Goal: Task Accomplishment & Management: Use online tool/utility

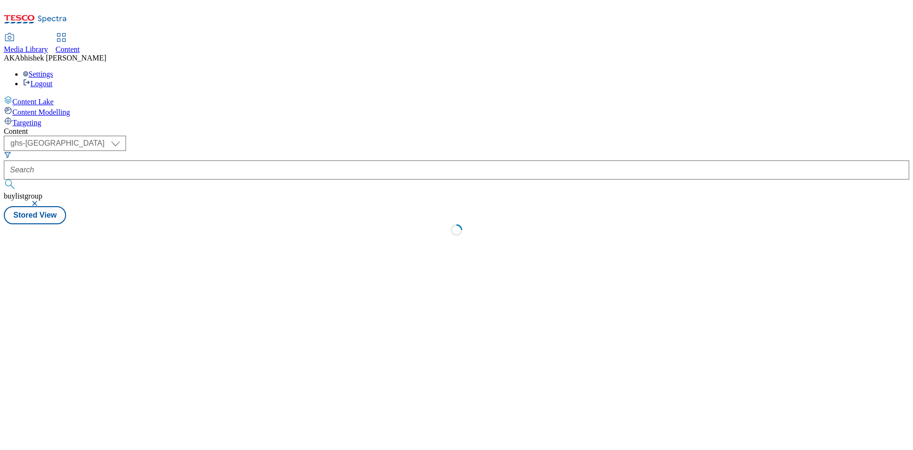
select select "ghs-uk"
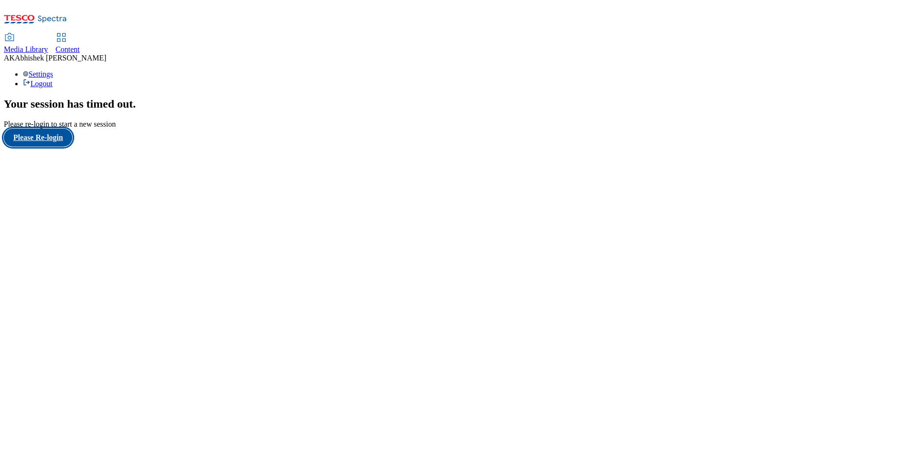
click at [62, 147] on button "Please Re-login" at bounding box center [38, 137] width 69 height 18
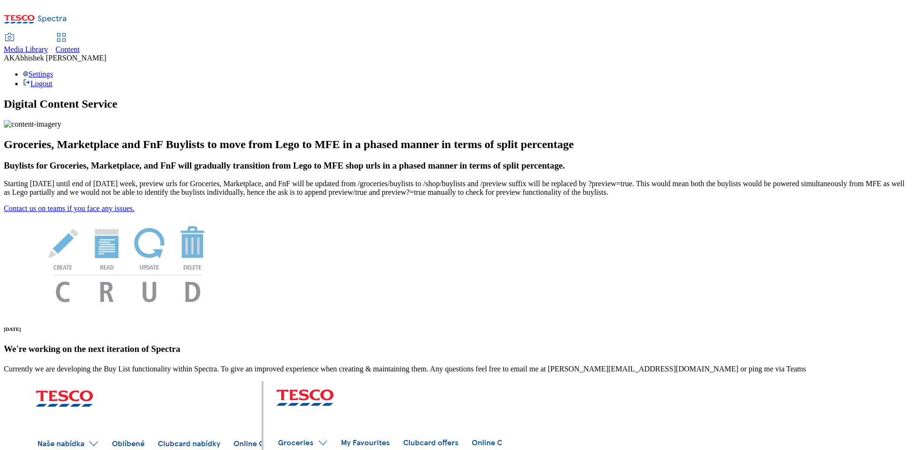
click at [80, 45] on span "Content" at bounding box center [68, 49] width 24 height 8
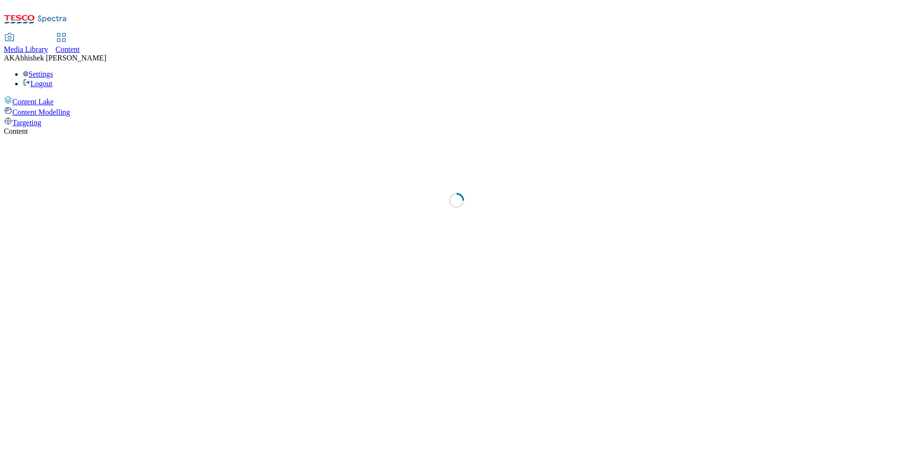
select select "ghs-[GEOGRAPHIC_DATA]"
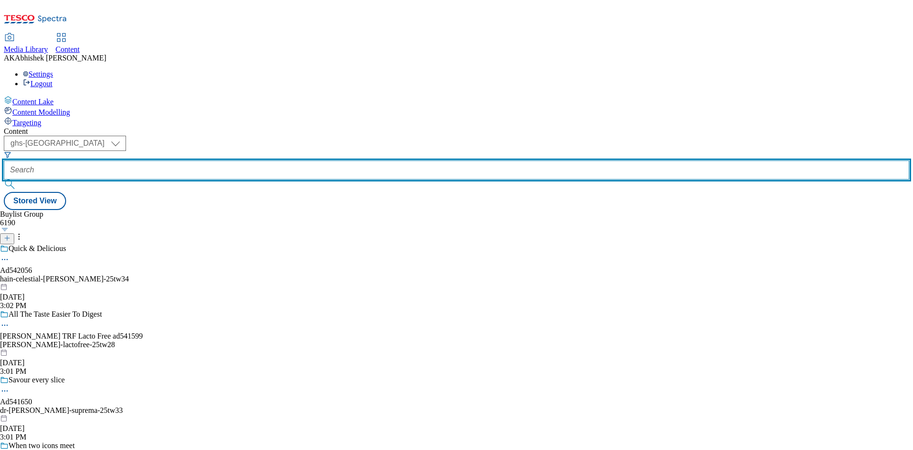
click at [223, 160] on input "text" at bounding box center [457, 169] width 906 height 19
paste input "542082"
type input "542082"
click at [4, 179] on button "submit" at bounding box center [10, 184] width 13 height 10
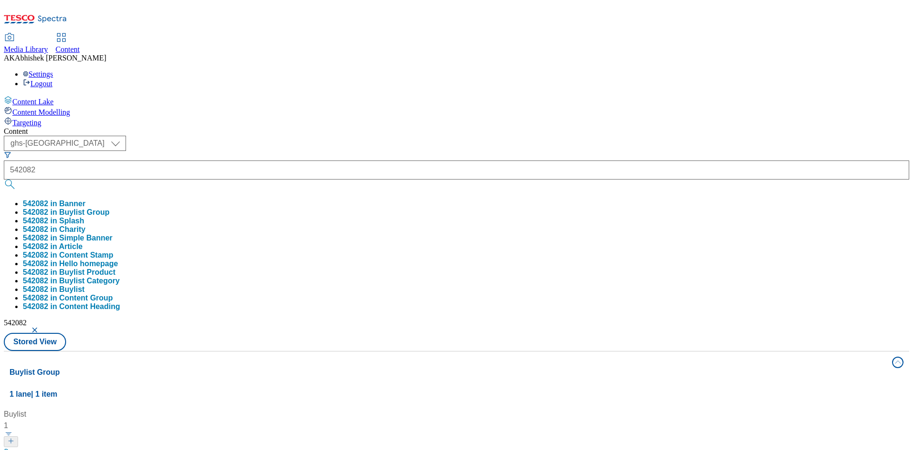
click at [335, 34] on div "Media Library Content AK [PERSON_NAME] Settings Logout" at bounding box center [457, 61] width 906 height 54
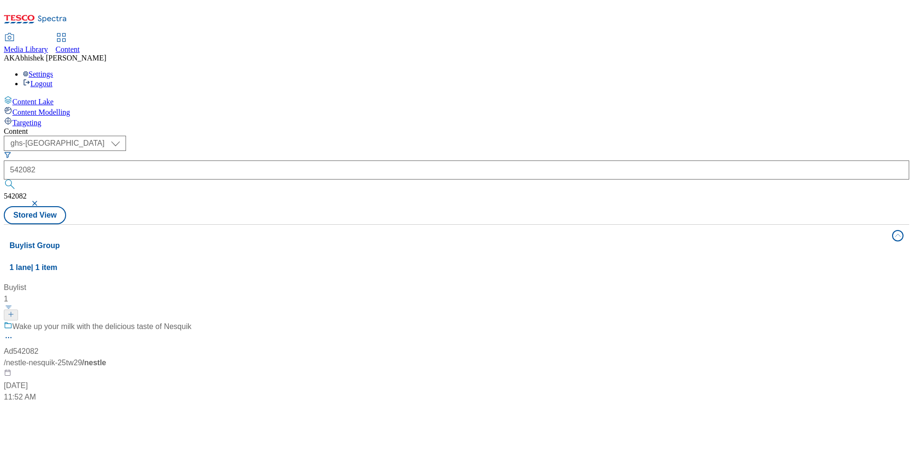
click at [191, 321] on div "Wake up your milk with the delicious taste of Nesquik" at bounding box center [97, 333] width 187 height 25
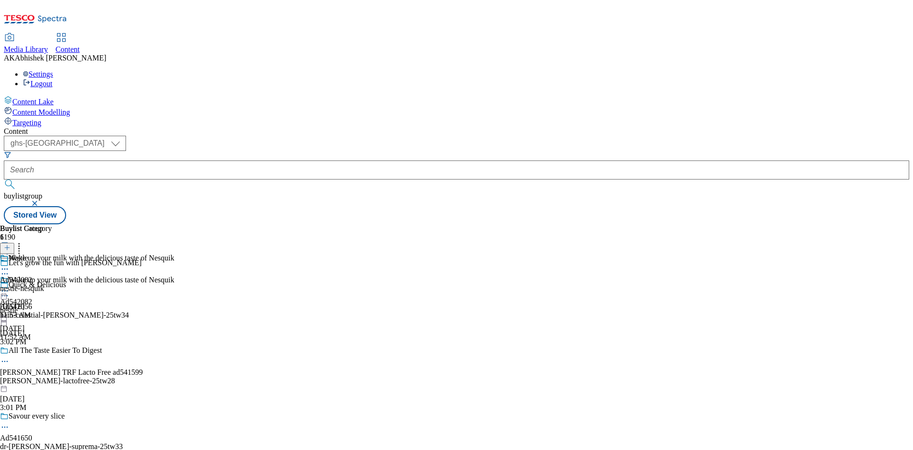
click at [10, 269] on icon at bounding box center [5, 274] width 10 height 10
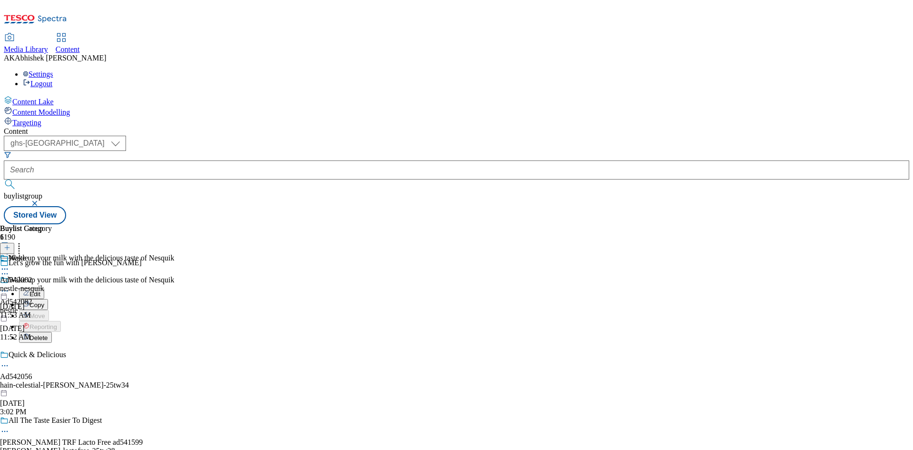
click at [40, 290] on span "Edit" at bounding box center [34, 293] width 11 height 7
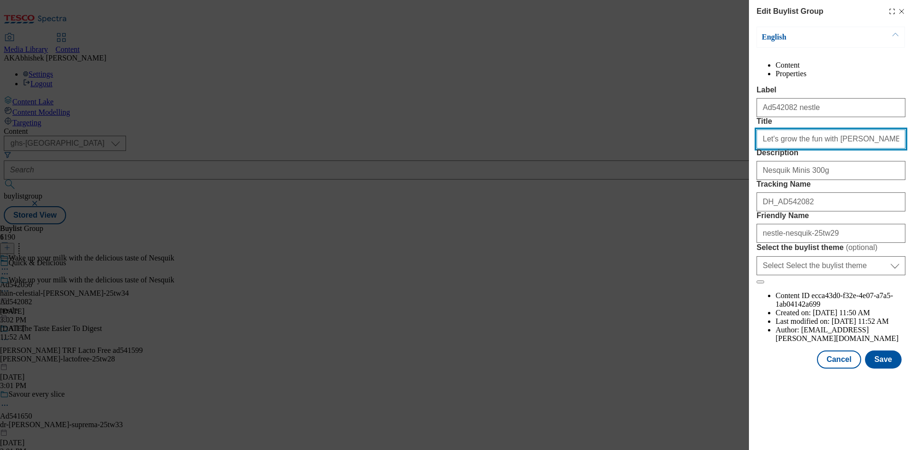
drag, startPoint x: 787, startPoint y: 172, endPoint x: 656, endPoint y: 168, distance: 130.9
click at [656, 168] on div "Edit Buylist Group English Content Properties Label Ad542082 nestle Title Let's…" at bounding box center [456, 225] width 913 height 450
click at [892, 368] on button "Save" at bounding box center [883, 359] width 37 height 18
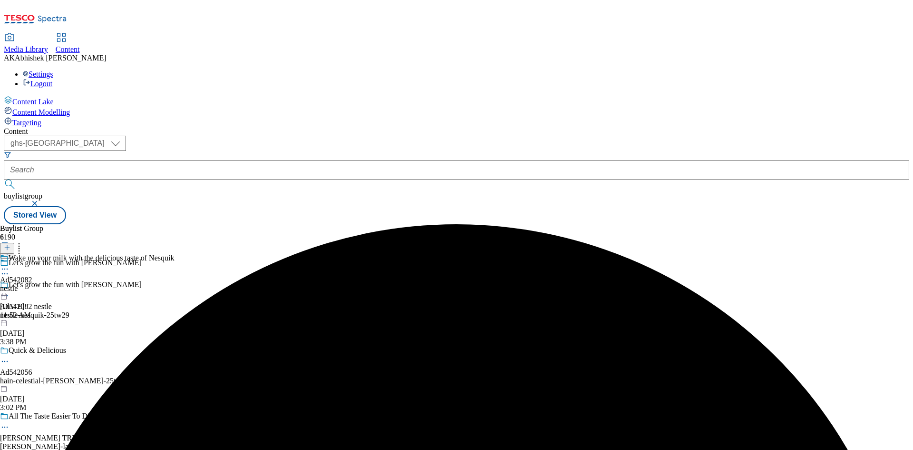
click at [10, 264] on icon at bounding box center [5, 269] width 10 height 10
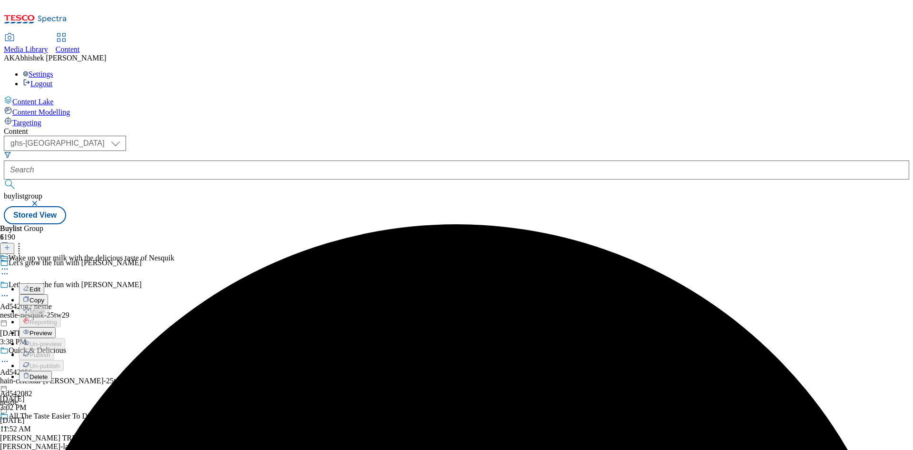
click at [40, 285] on span "Edit" at bounding box center [34, 288] width 11 height 7
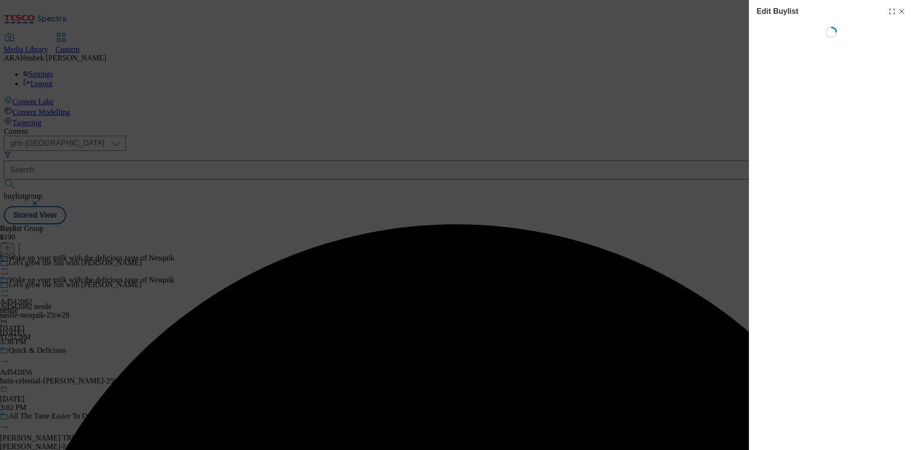
select select "tactical"
select select "supplier funded short term 1-3 weeks"
select select "dunnhumby"
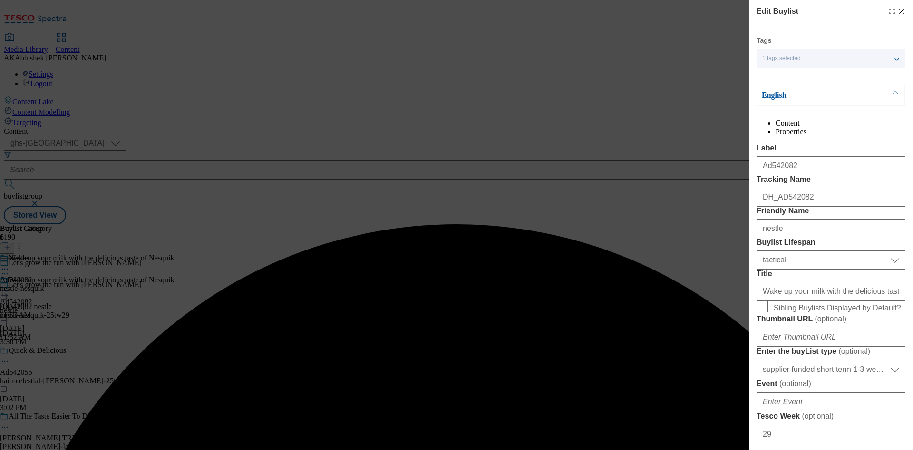
select select "Banner"
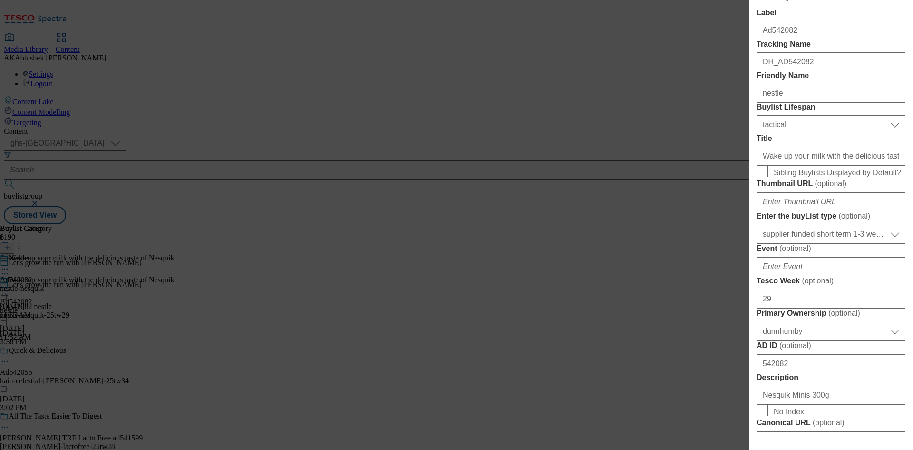
scroll to position [143, 0]
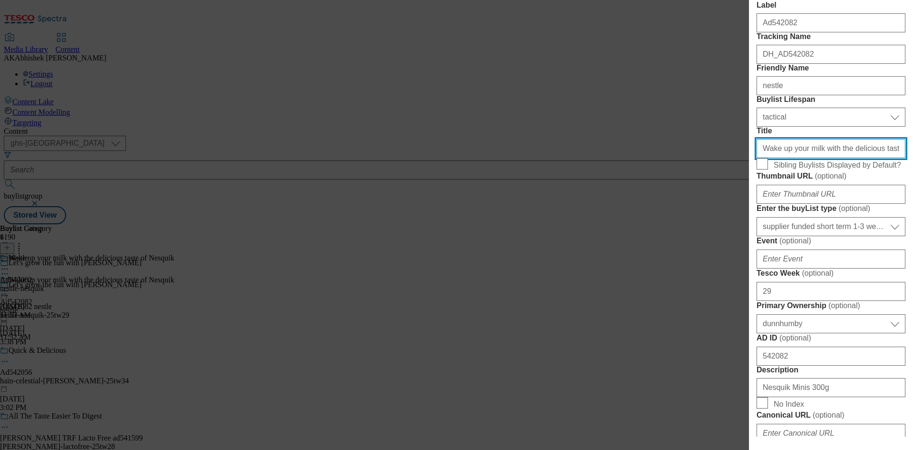
click at [778, 158] on input "Wake up your milk with the delicious taste of Nesquik" at bounding box center [831, 148] width 149 height 19
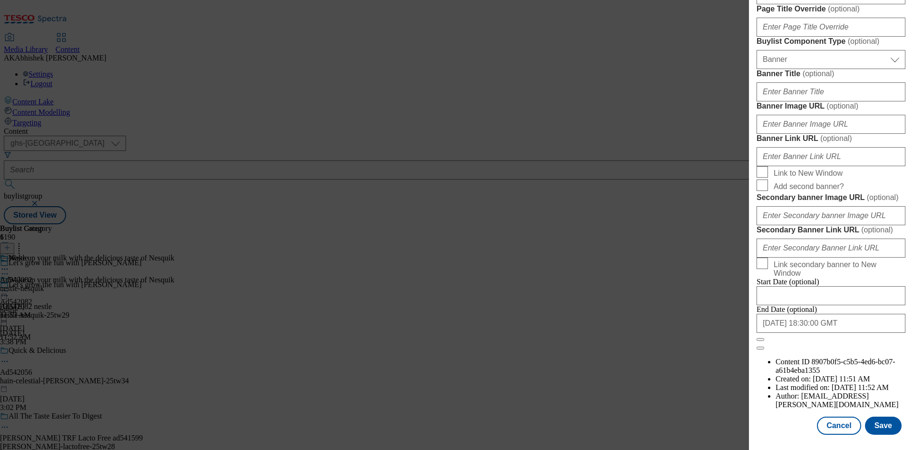
scroll to position [934, 0]
click at [851, 333] on input "[DATE] 18:30:00 GMT" at bounding box center [831, 322] width 149 height 19
select select "2025"
select select "November"
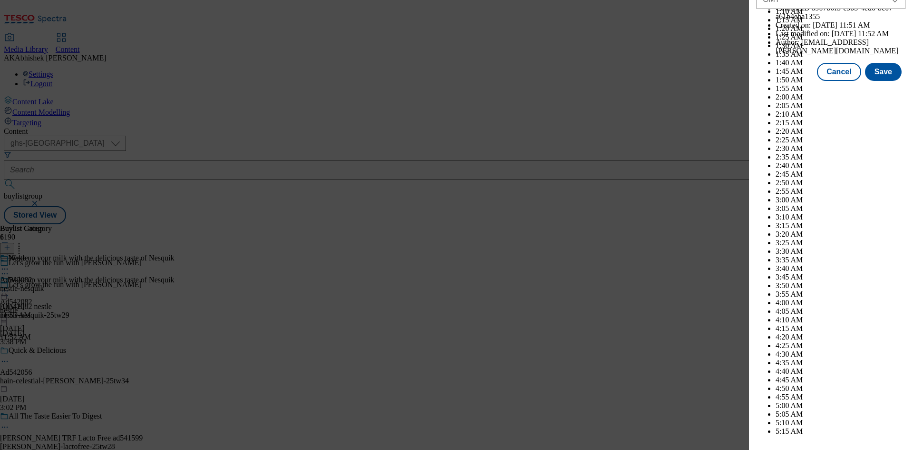
scroll to position [3902, 0]
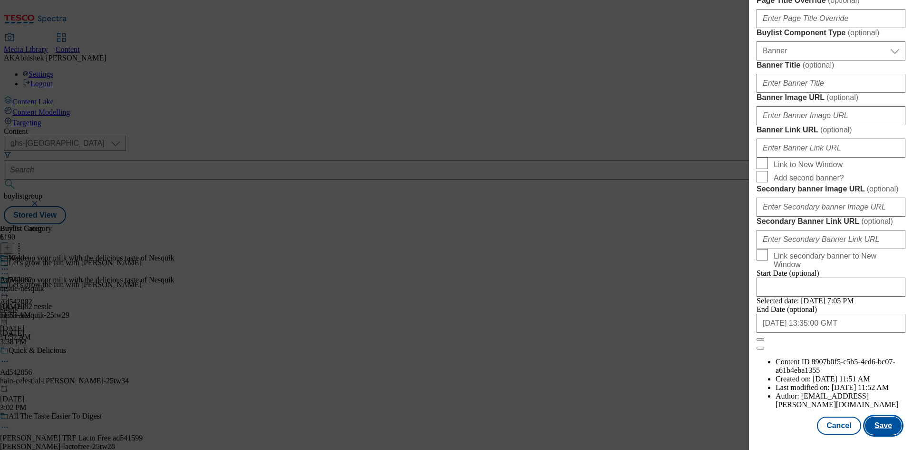
click at [880, 430] on button "Save" at bounding box center [883, 425] width 37 height 18
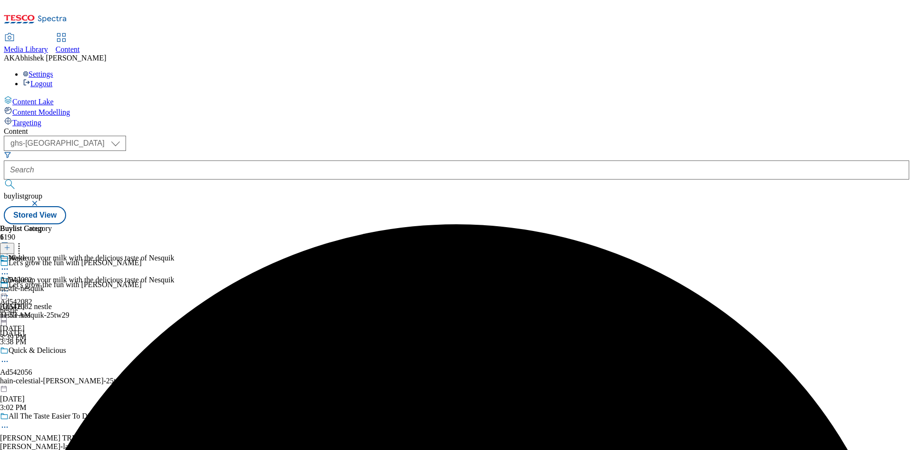
click at [10, 264] on icon at bounding box center [5, 269] width 10 height 10
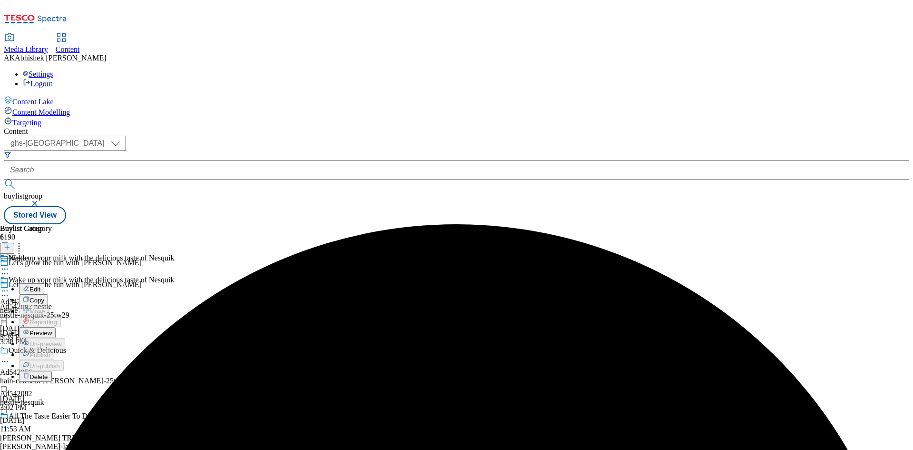
click at [40, 285] on span "Edit" at bounding box center [34, 288] width 11 height 7
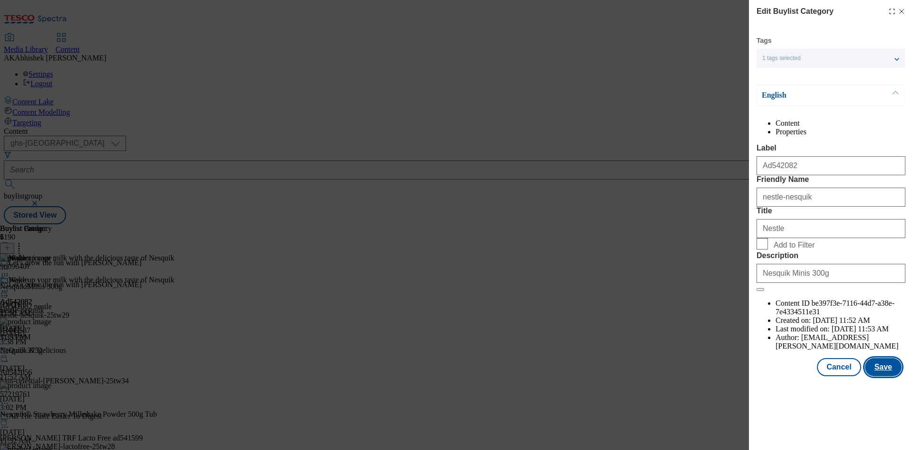
click at [898, 376] on button "Save" at bounding box center [883, 367] width 37 height 18
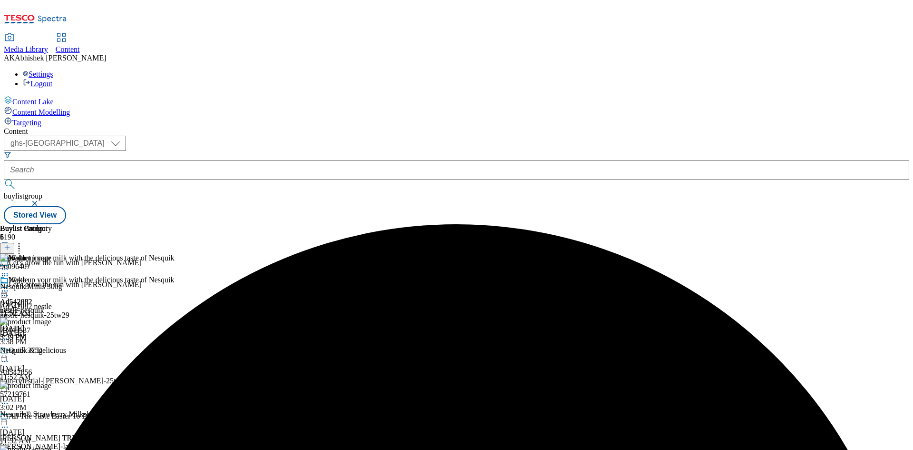
click at [10, 286] on icon at bounding box center [5, 291] width 10 height 10
click at [52, 351] on span "Preview" at bounding box center [40, 354] width 22 height 7
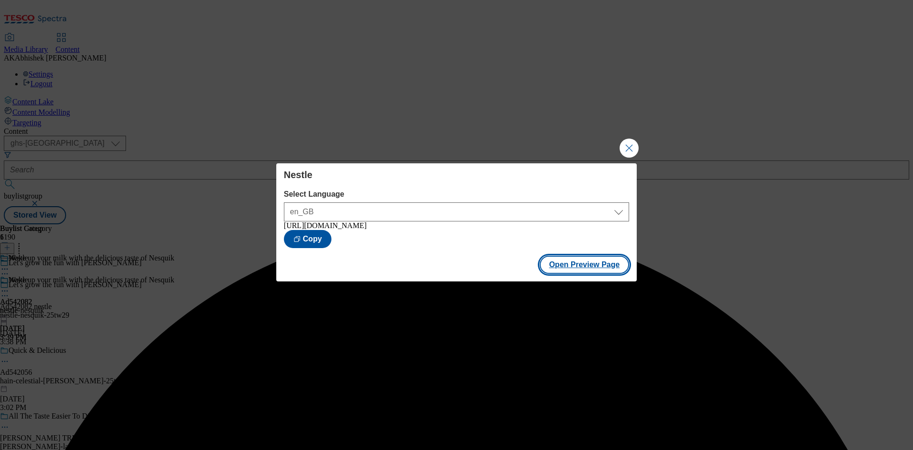
click at [590, 270] on button "Open Preview Page" at bounding box center [585, 264] width 90 height 18
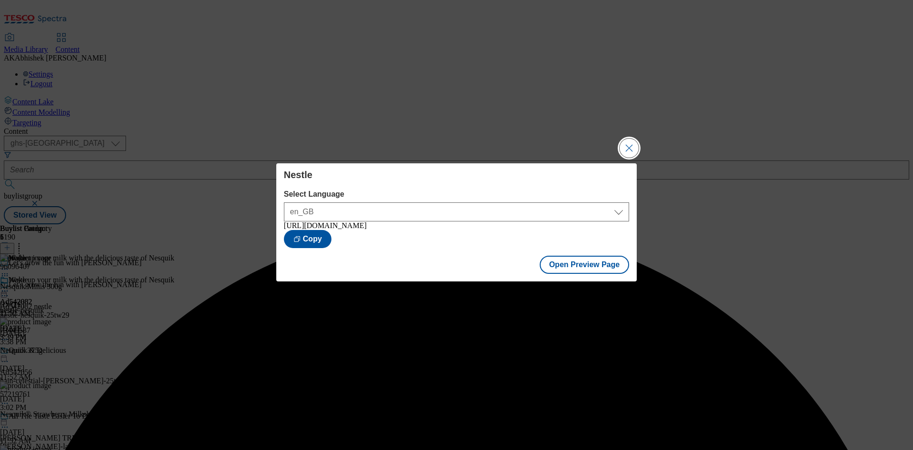
click at [632, 144] on button "Close Modal" at bounding box center [629, 147] width 19 height 19
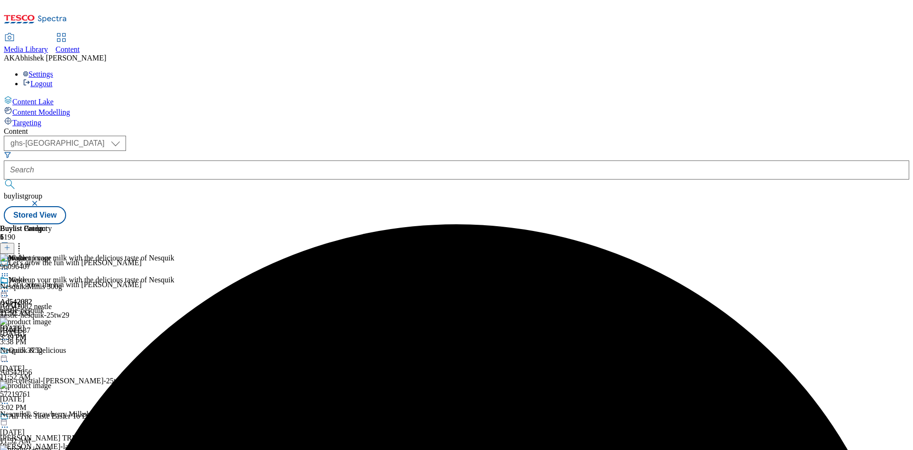
click at [10, 286] on icon at bounding box center [5, 291] width 10 height 10
click at [50, 384] on span "Publish" at bounding box center [39, 387] width 21 height 7
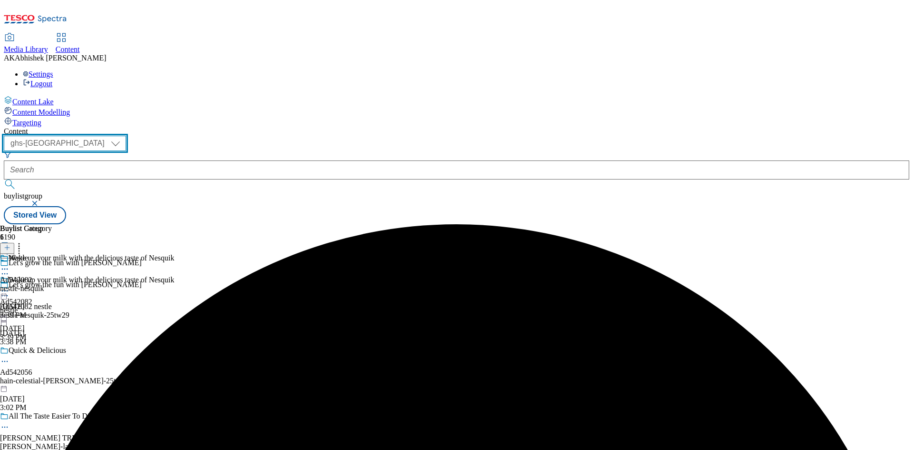
click at [126, 136] on select "ghs-roi ghs-[GEOGRAPHIC_DATA]" at bounding box center [65, 143] width 122 height 15
select select "ghs-roi"
click at [124, 136] on select "ghs-roi ghs-[GEOGRAPHIC_DATA]" at bounding box center [65, 143] width 122 height 15
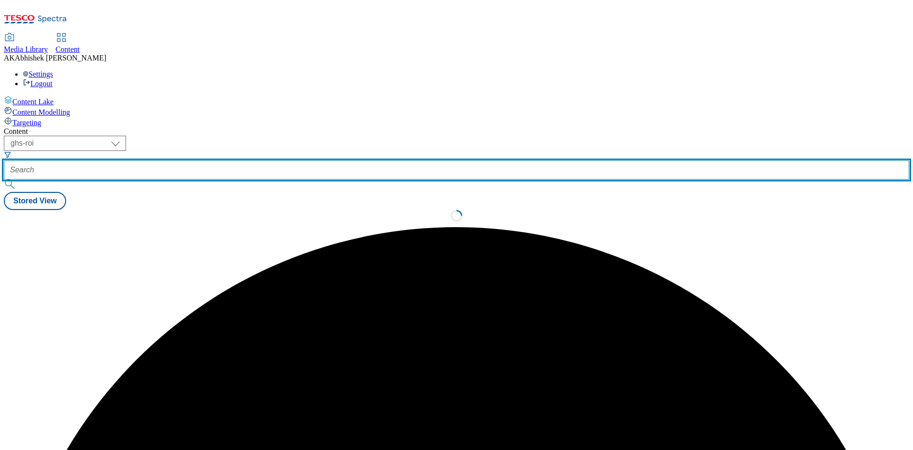
click at [225, 160] on input "text" at bounding box center [457, 169] width 906 height 19
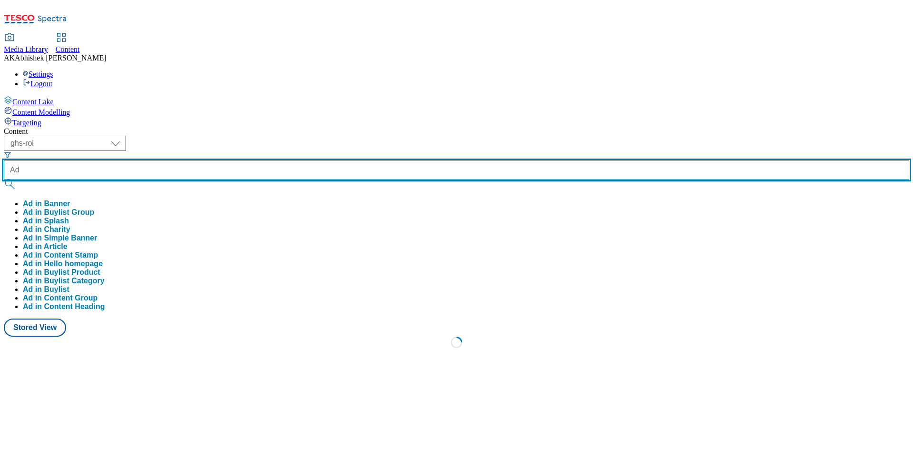
paste input "[URL][DOMAIN_NAME]"
click at [4, 179] on button "submit" at bounding box center [10, 184] width 13 height 10
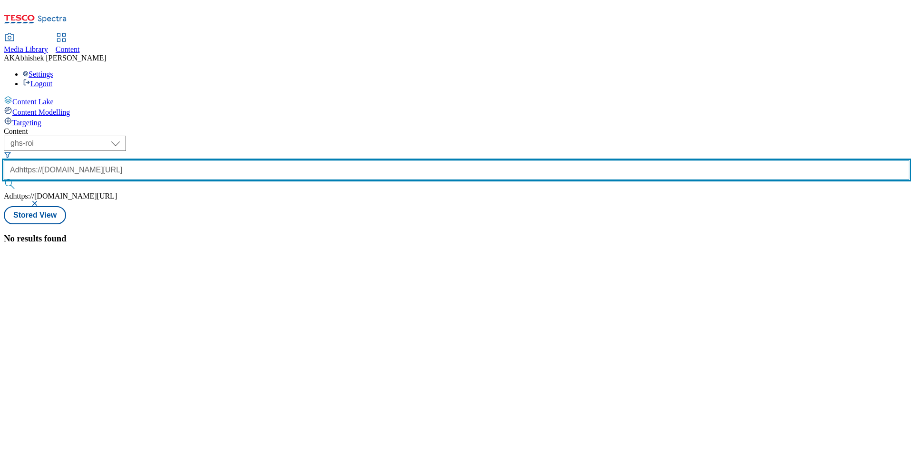
click at [220, 160] on input "Adhttps://[DOMAIN_NAME][URL]" at bounding box center [457, 169] width 906 height 19
paste input "542105"
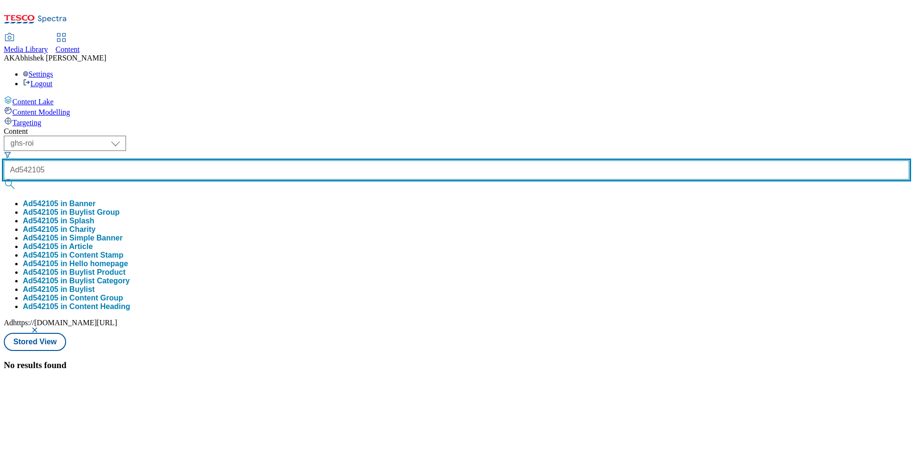
type input "Ad542105"
click at [4, 179] on button "submit" at bounding box center [10, 184] width 13 height 10
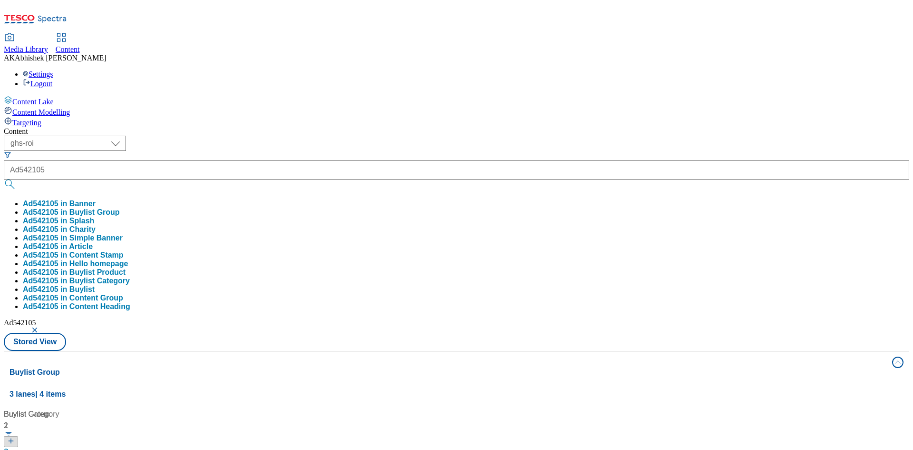
click at [521, 136] on div "( optional ) ghs-roi ghs-uk ghs-roi Ad542105 Ad542105 in Banner Ad542105 in Buy…" at bounding box center [457, 243] width 906 height 215
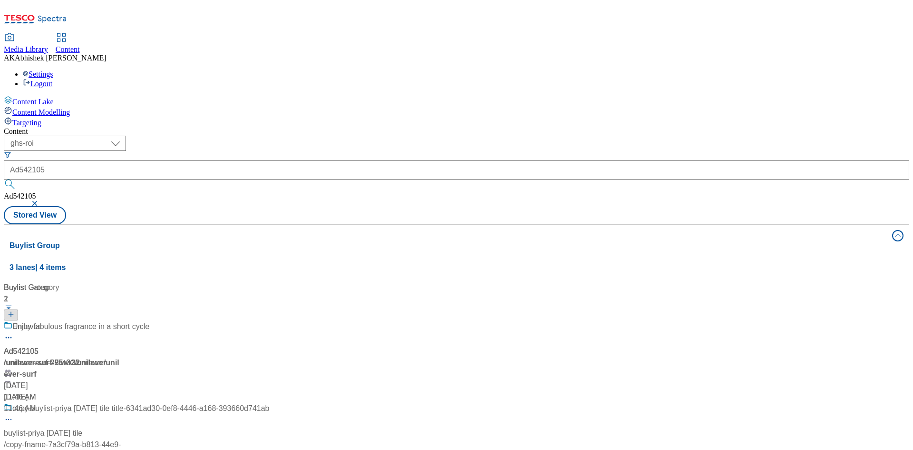
click at [263, 321] on div at bounding box center [136, 333] width 265 height 25
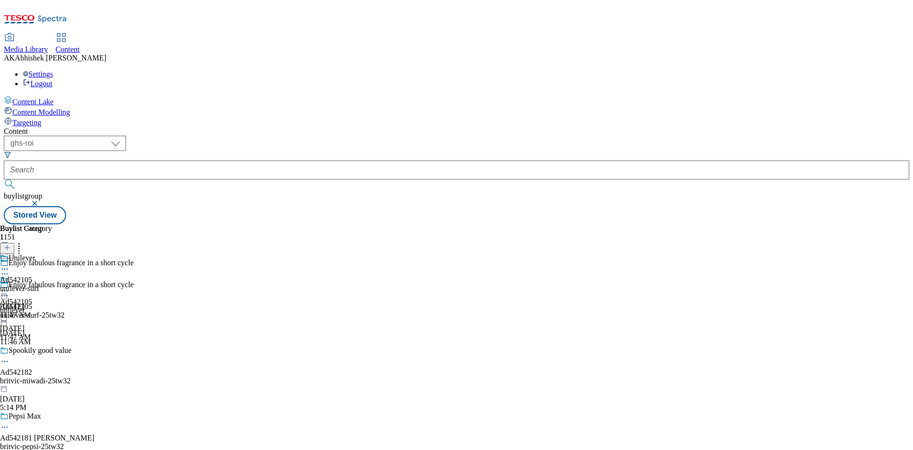
click at [10, 291] on icon at bounding box center [5, 296] width 10 height 10
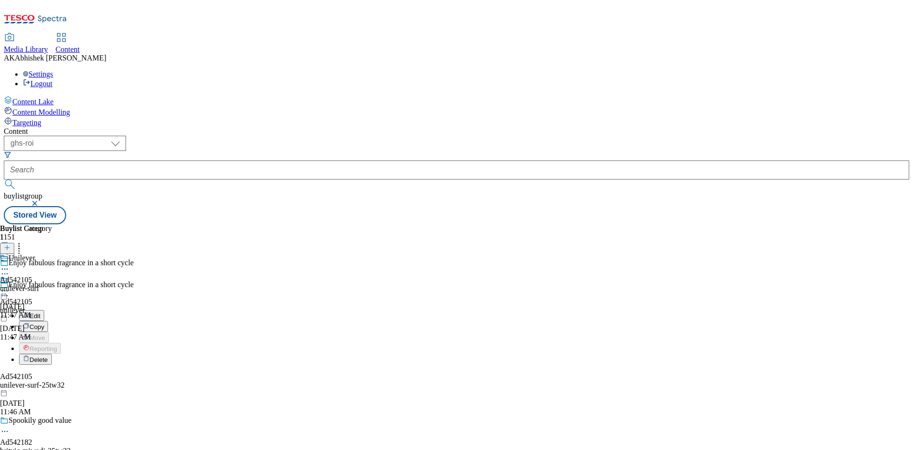
click at [40, 312] on span "Edit" at bounding box center [34, 315] width 11 height 7
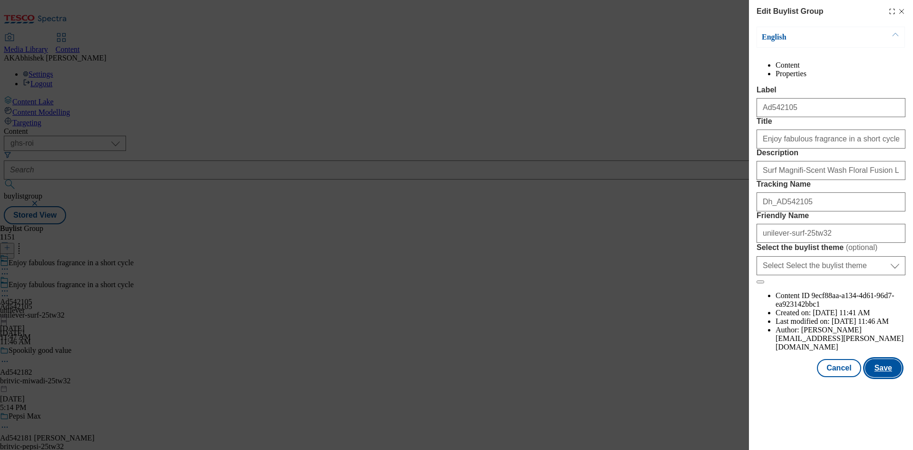
click at [887, 377] on button "Save" at bounding box center [883, 368] width 37 height 18
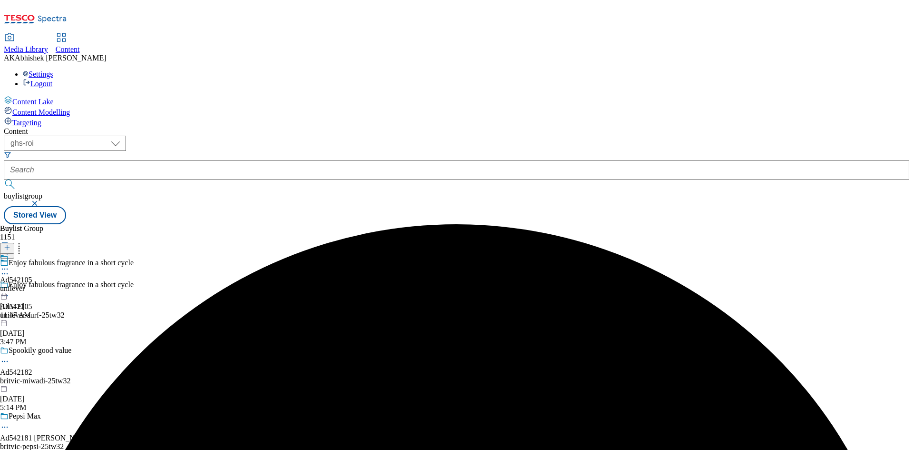
click at [10, 264] on icon at bounding box center [5, 269] width 10 height 10
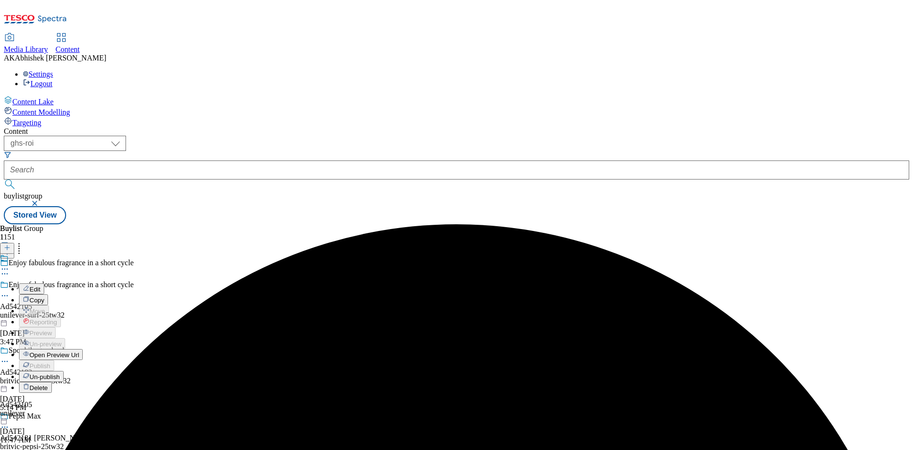
click at [40, 285] on span "Edit" at bounding box center [34, 288] width 11 height 7
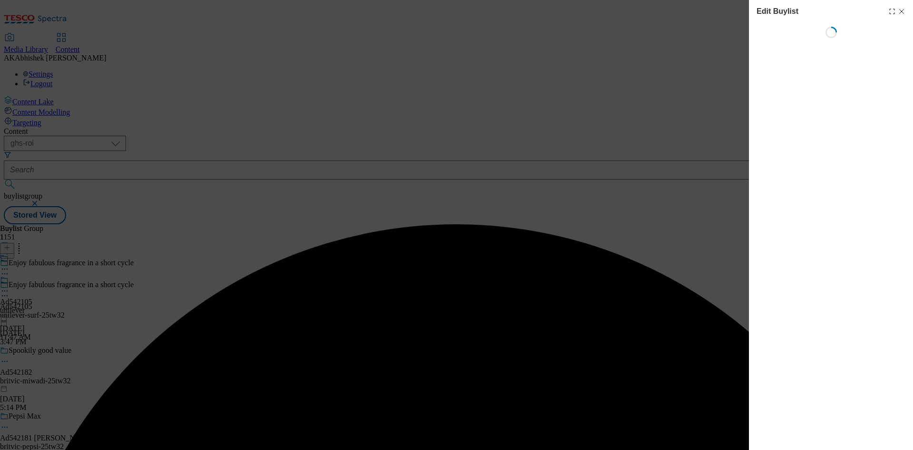
select select "tactical"
select select "supplier funded short term 1-3 weeks"
select select "dunnhumby"
select select "Banner"
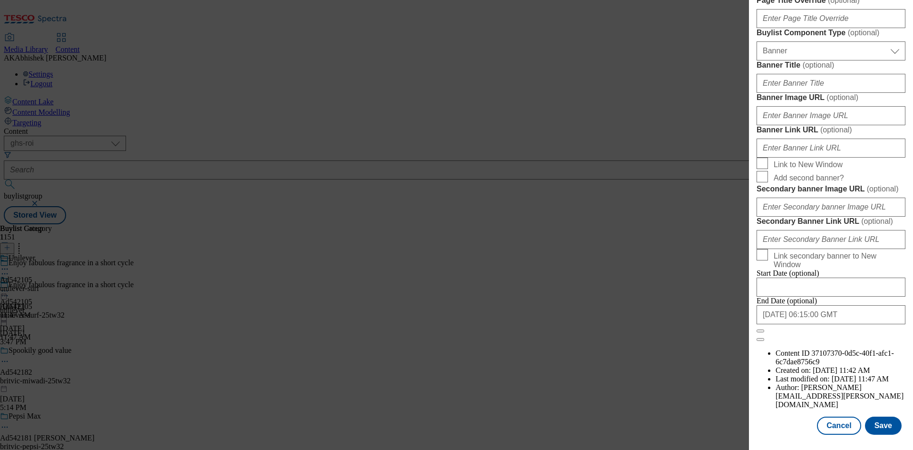
scroll to position [934, 0]
click at [888, 426] on button "Save" at bounding box center [883, 425] width 37 height 18
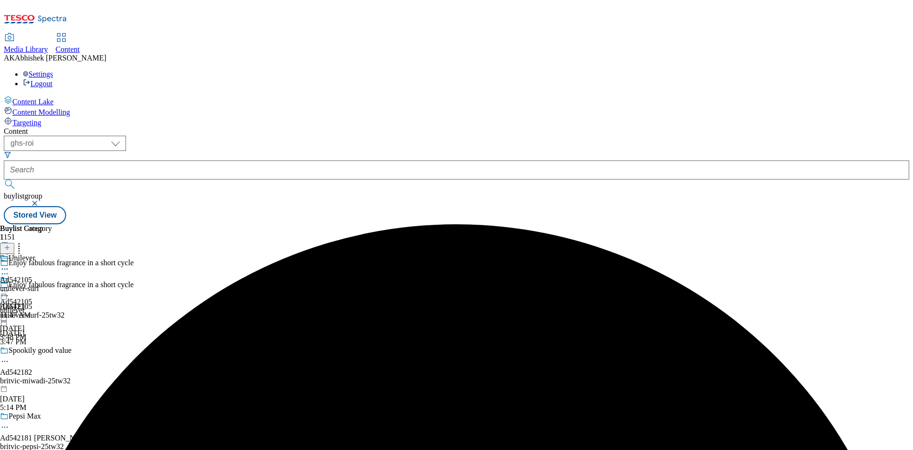
click at [10, 264] on icon at bounding box center [5, 269] width 10 height 10
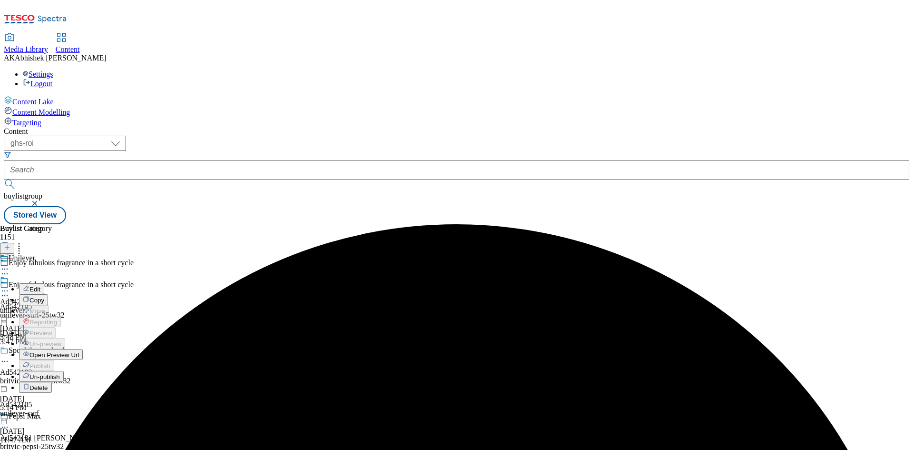
click at [40, 285] on span "Edit" at bounding box center [34, 288] width 11 height 7
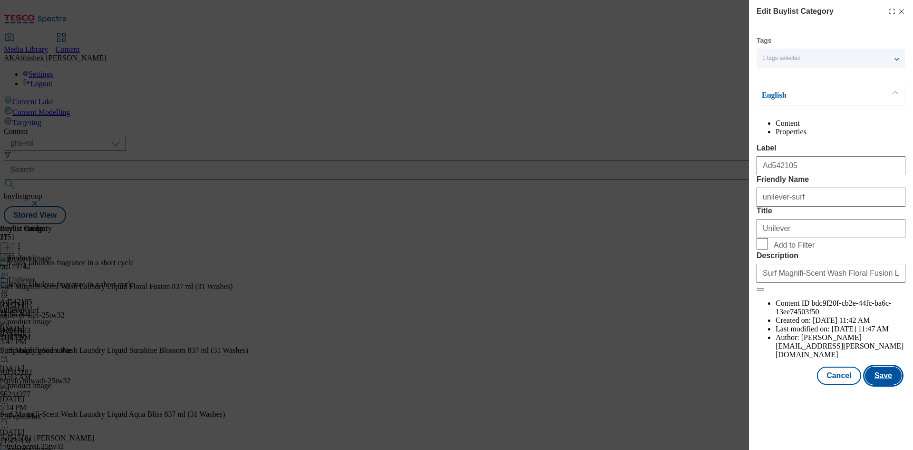
click at [887, 384] on button "Save" at bounding box center [883, 375] width 37 height 18
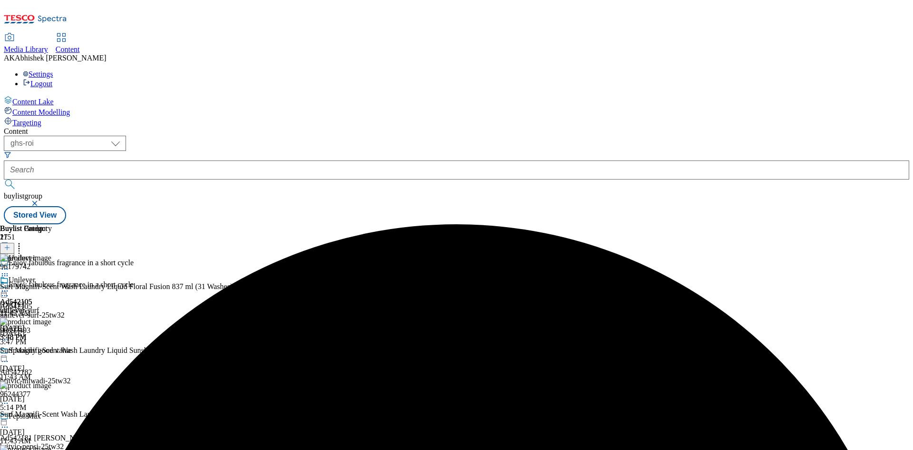
click at [10, 286] on icon at bounding box center [5, 291] width 10 height 10
click at [52, 351] on span "Preview" at bounding box center [40, 354] width 22 height 7
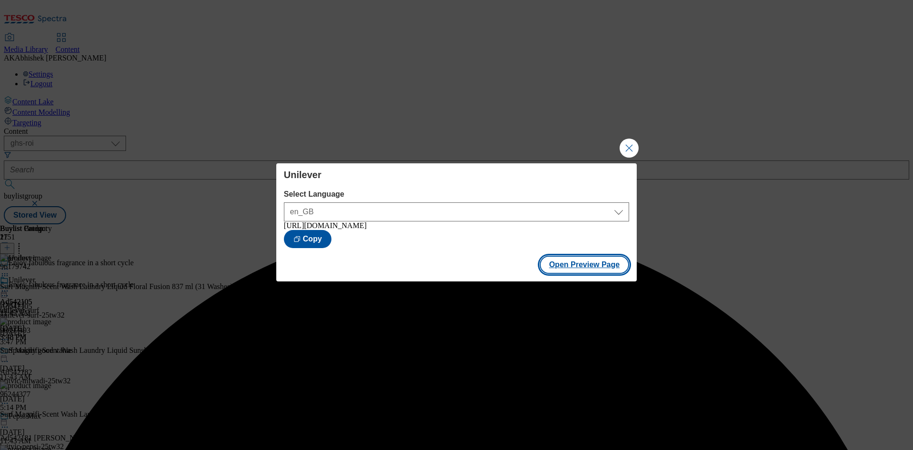
click at [592, 265] on button "Open Preview Page" at bounding box center [585, 264] width 90 height 18
click at [633, 139] on button "Close Modal" at bounding box center [629, 147] width 19 height 19
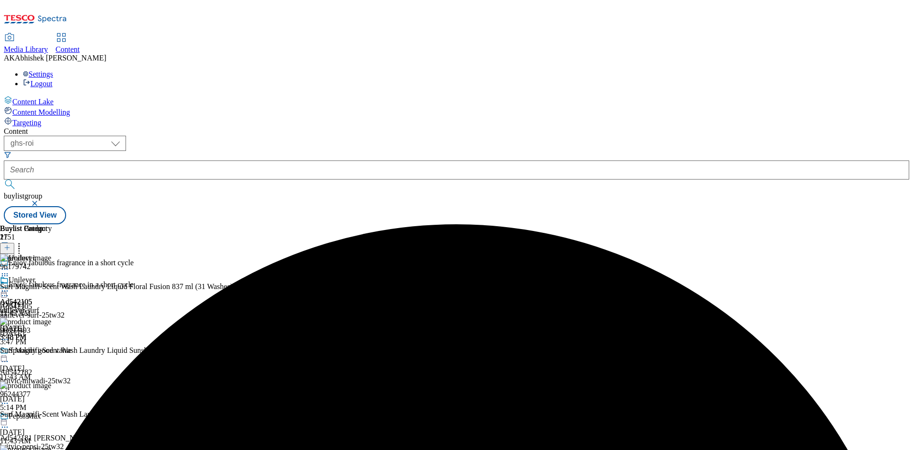
click at [10, 286] on icon at bounding box center [5, 291] width 10 height 10
click at [50, 384] on span "Publish" at bounding box center [39, 387] width 21 height 7
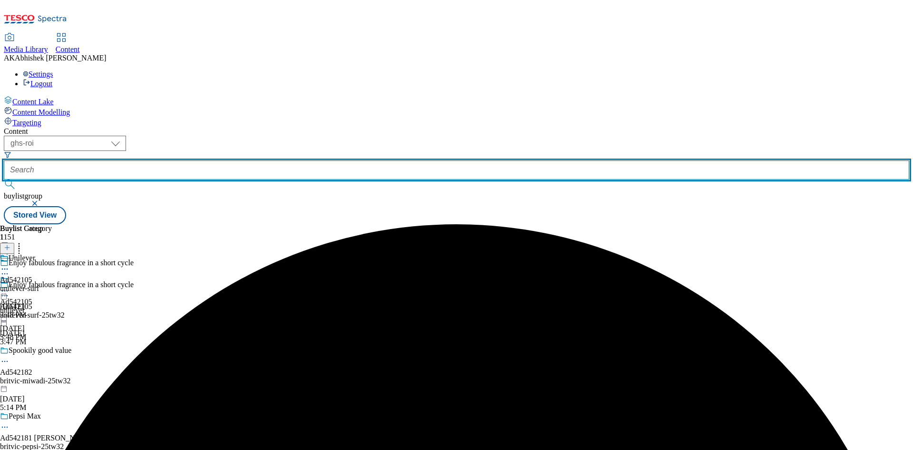
click at [237, 160] on input "text" at bounding box center [457, 169] width 906 height 19
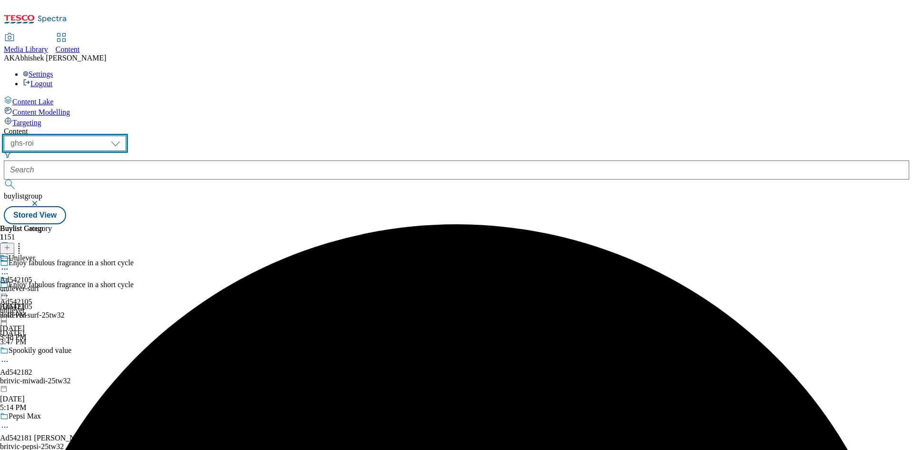
click at [126, 136] on select "ghs-roi ghs-[GEOGRAPHIC_DATA]" at bounding box center [65, 143] width 122 height 15
select select "ghs-[GEOGRAPHIC_DATA]"
click at [124, 136] on select "ghs-roi ghs-[GEOGRAPHIC_DATA]" at bounding box center [65, 143] width 122 height 15
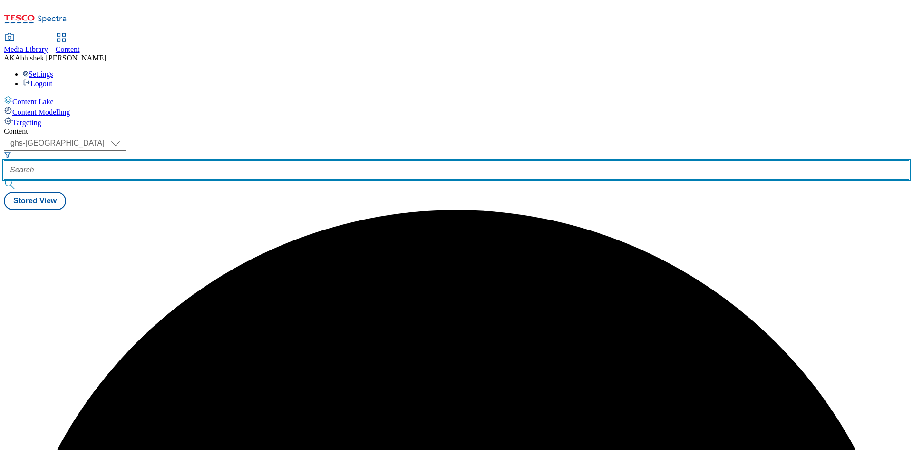
click at [213, 160] on input "text" at bounding box center [457, 169] width 906 height 19
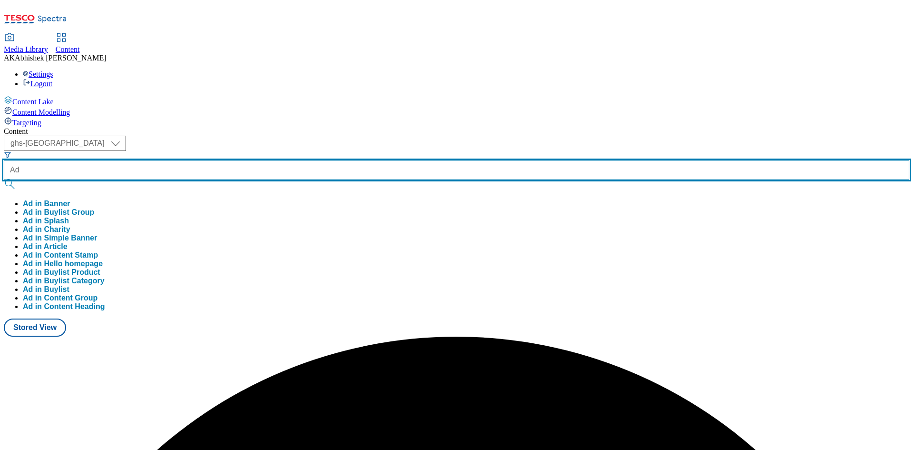
paste input "[URL][DOMAIN_NAME]"
click at [4, 179] on button "submit" at bounding box center [10, 184] width 13 height 10
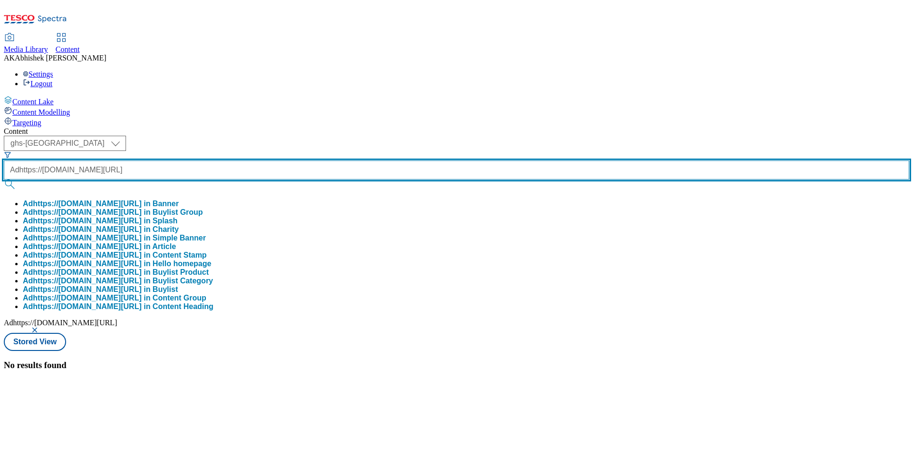
click at [241, 160] on input "Adhttps://[DOMAIN_NAME][URL]" at bounding box center [457, 169] width 906 height 19
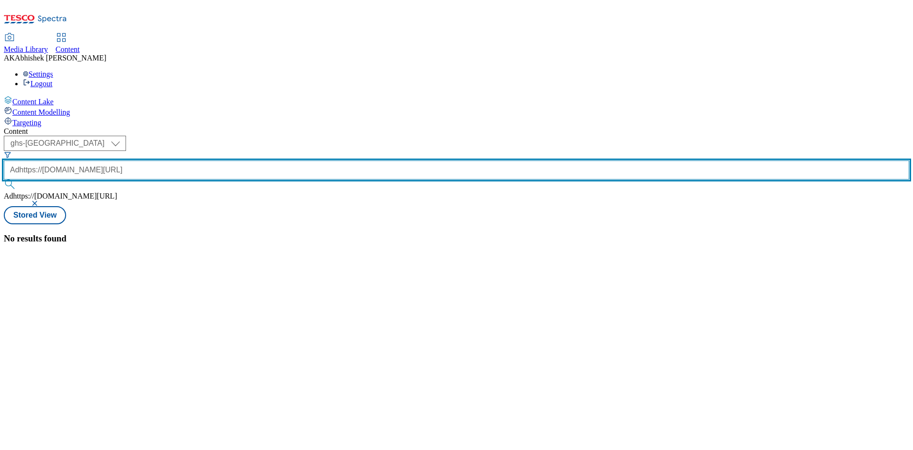
paste input "ad541878"
type input "ad541878"
click at [4, 179] on button "submit" at bounding box center [10, 184] width 13 height 10
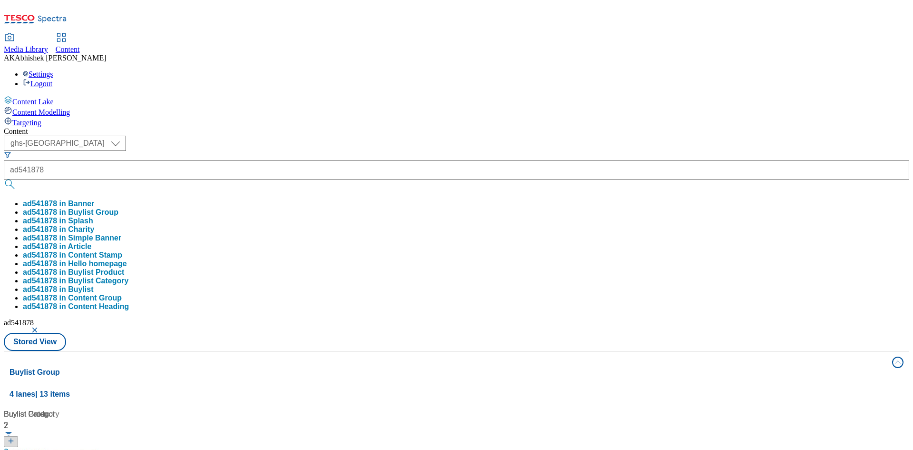
click at [480, 127] on div "Content" at bounding box center [457, 131] width 906 height 9
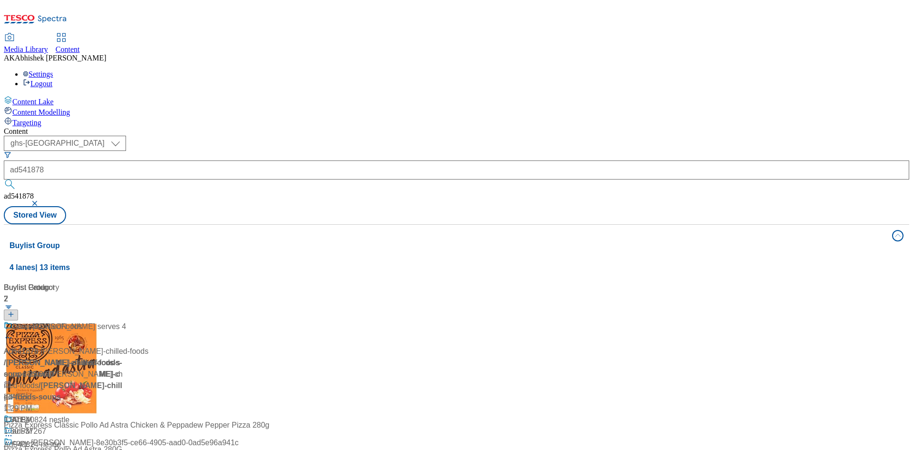
click at [123, 321] on div "Ad541878 / [PERSON_NAME]-chilled-foods-soups-25tw30 / [PERSON_NAME]-chilled-foo…" at bounding box center [63, 373] width 119 height 105
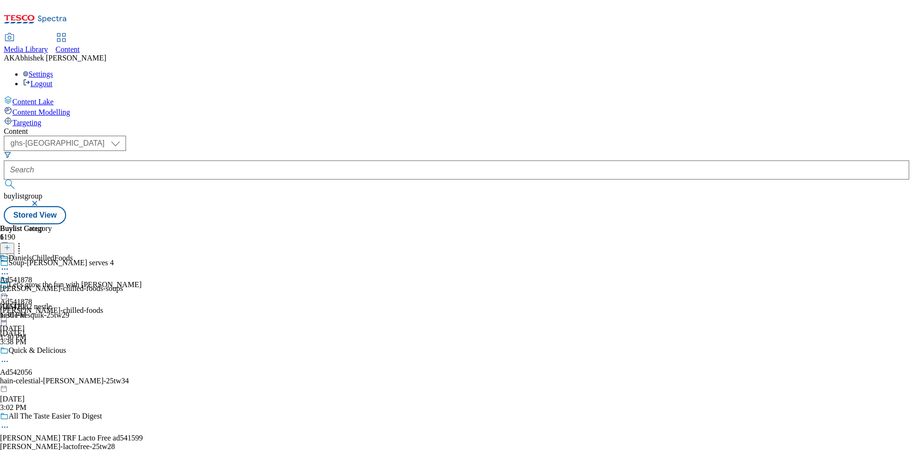
click at [10, 269] on icon at bounding box center [5, 274] width 10 height 10
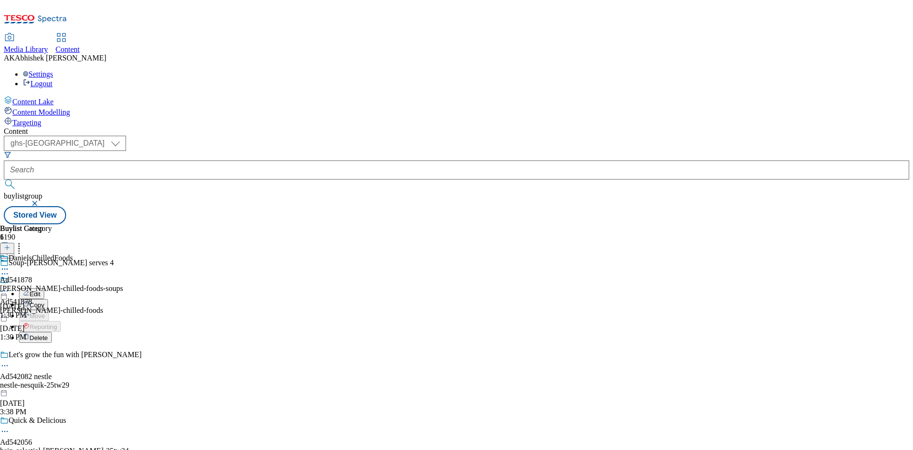
click at [40, 290] on span "Edit" at bounding box center [34, 293] width 11 height 7
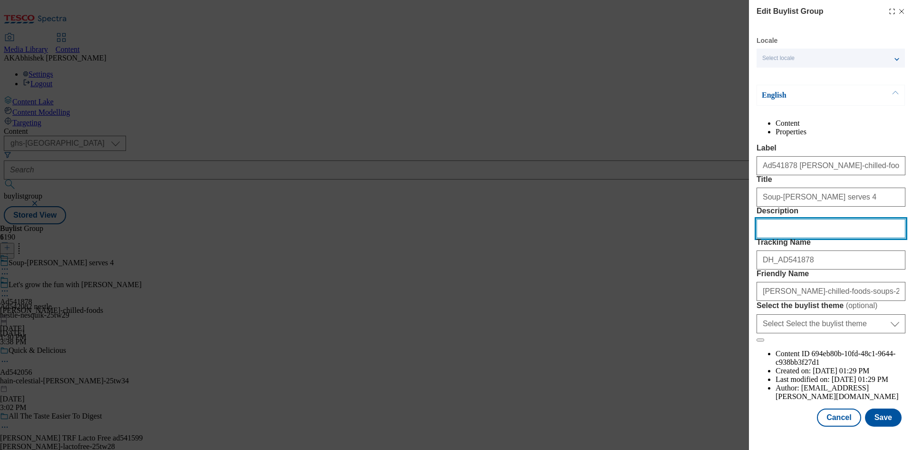
click at [805, 238] on input "Description" at bounding box center [831, 228] width 149 height 19
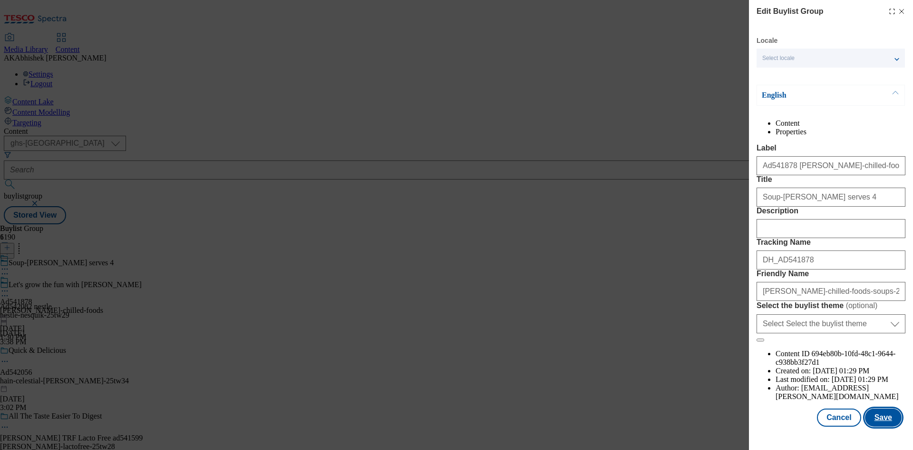
click at [885, 426] on button "Save" at bounding box center [883, 417] width 37 height 18
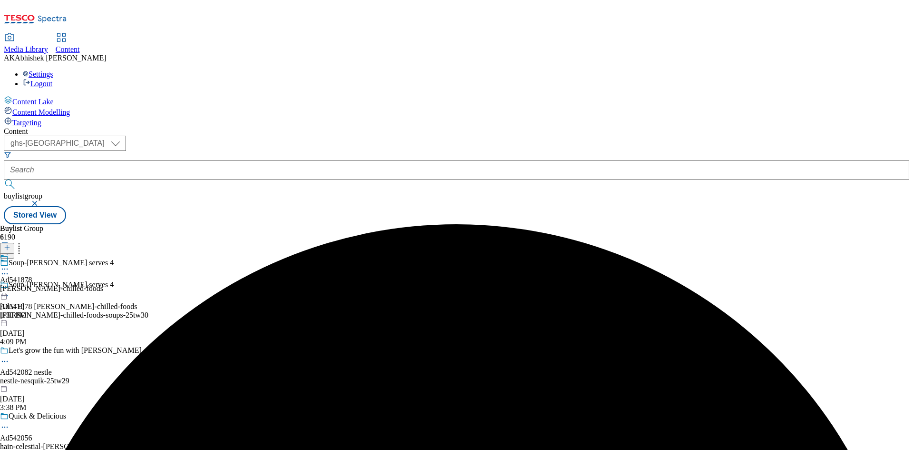
click at [10, 264] on icon at bounding box center [5, 269] width 10 height 10
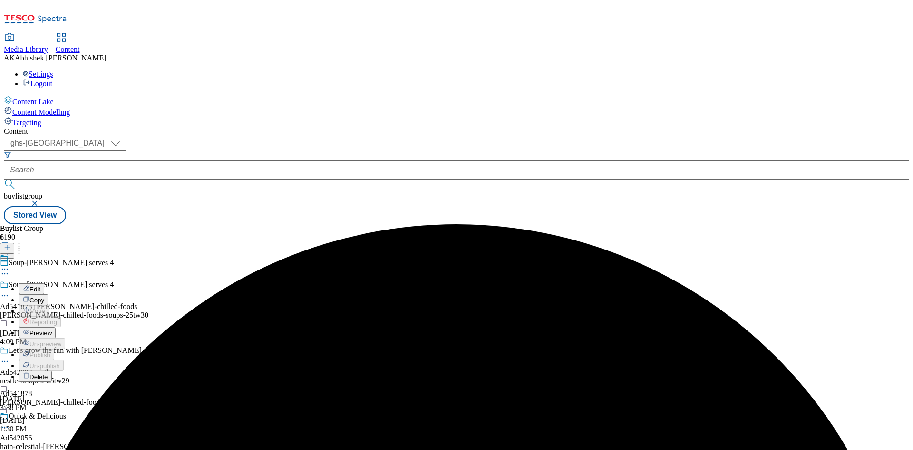
click at [40, 285] on span "Edit" at bounding box center [34, 288] width 11 height 7
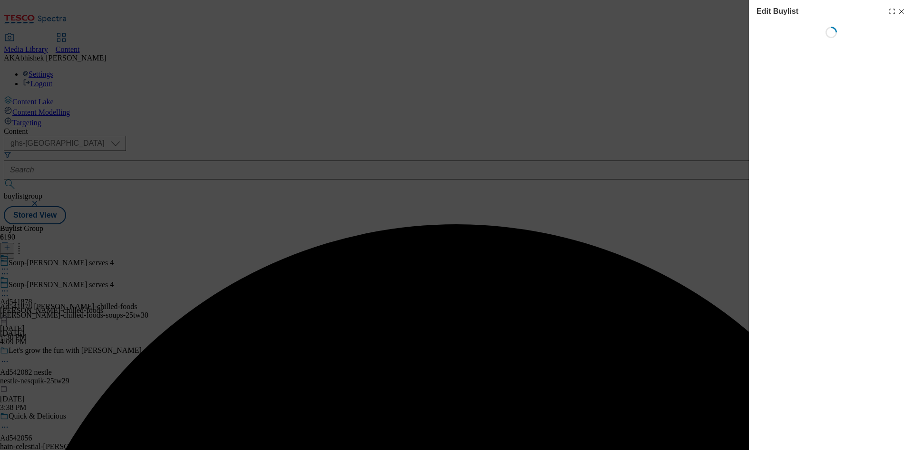
select select "tactical"
select select "supplier funded short term 1-3 weeks"
select select "Banner"
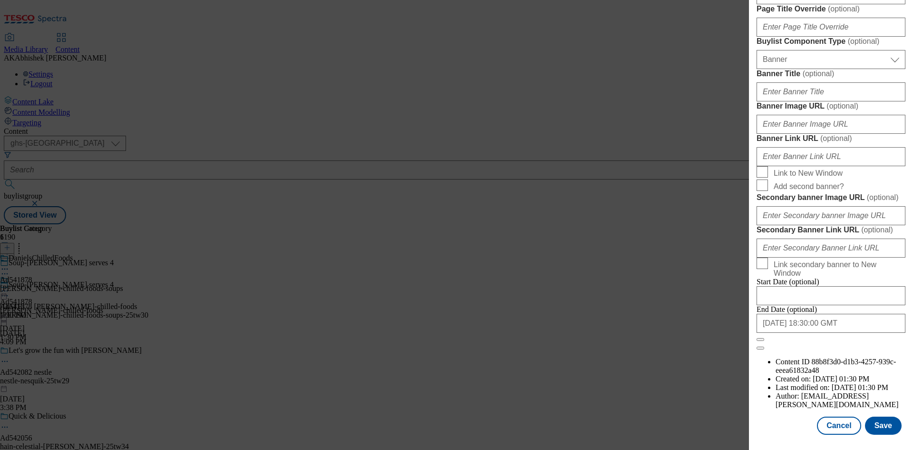
scroll to position [985, 0]
click at [835, 333] on input "[DATE] 18:30:00 GMT" at bounding box center [831, 322] width 149 height 19
select select "2025"
select select "December"
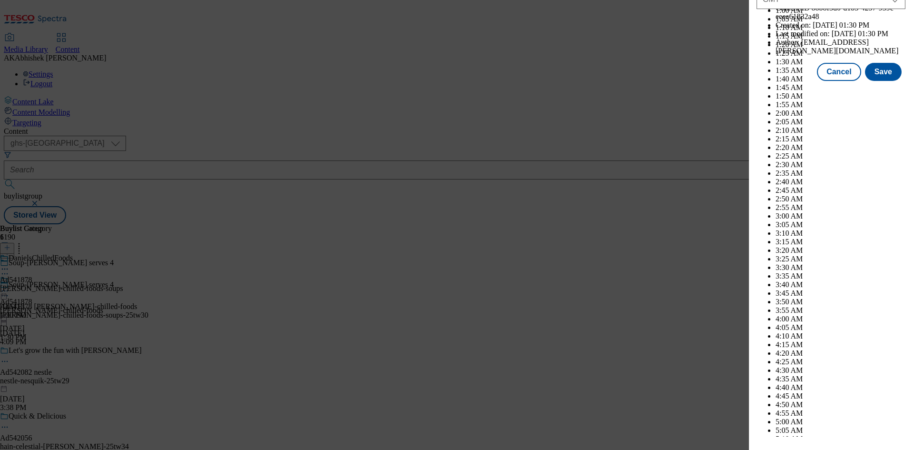
scroll to position [3902, 0]
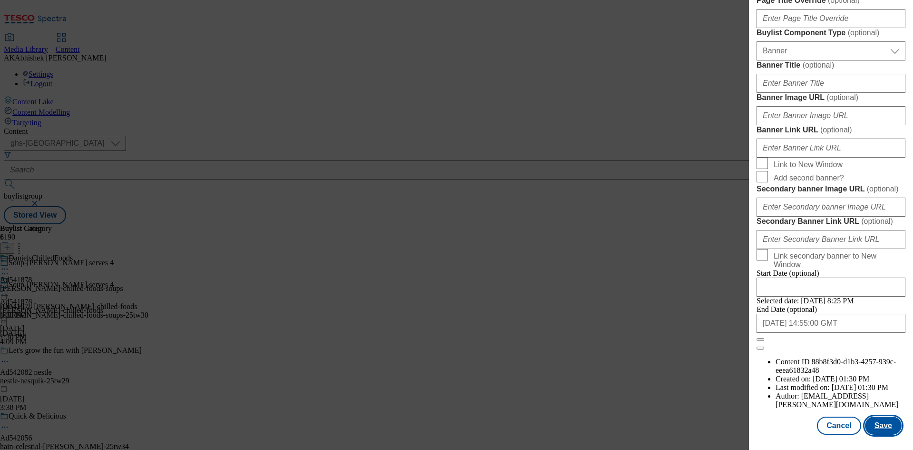
click at [876, 431] on button "Save" at bounding box center [883, 425] width 37 height 18
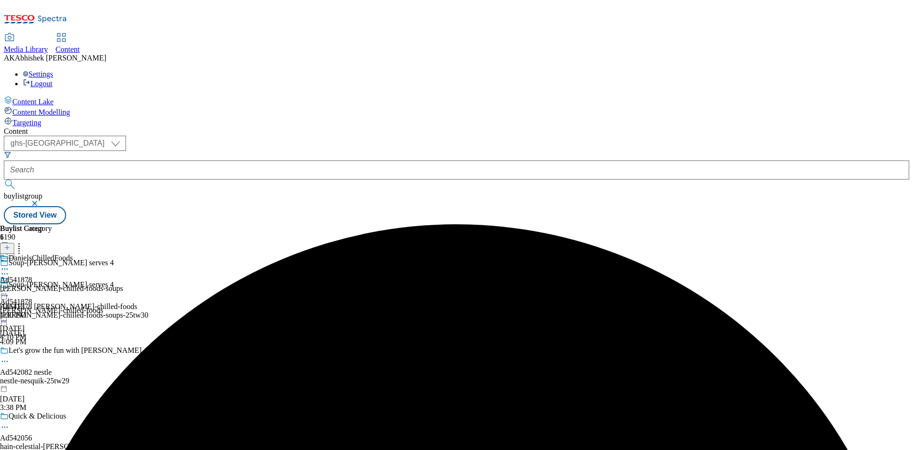
click at [10, 264] on icon at bounding box center [5, 269] width 10 height 10
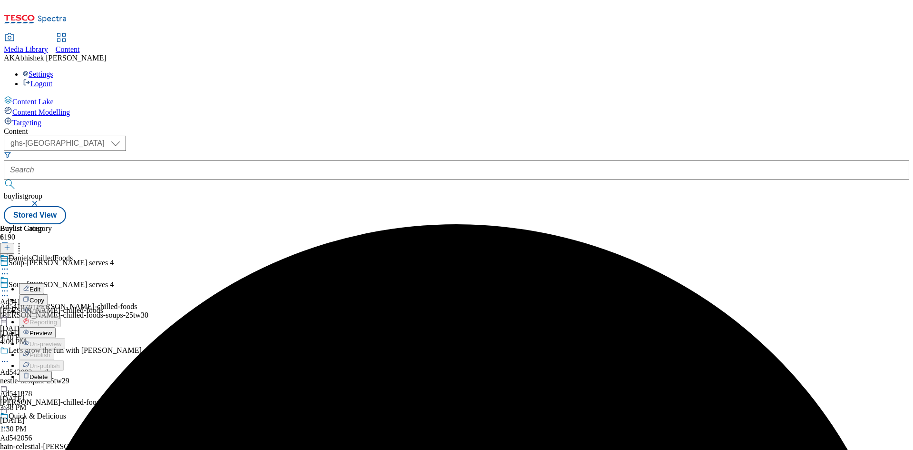
click at [44, 283] on button "Edit" at bounding box center [31, 288] width 25 height 11
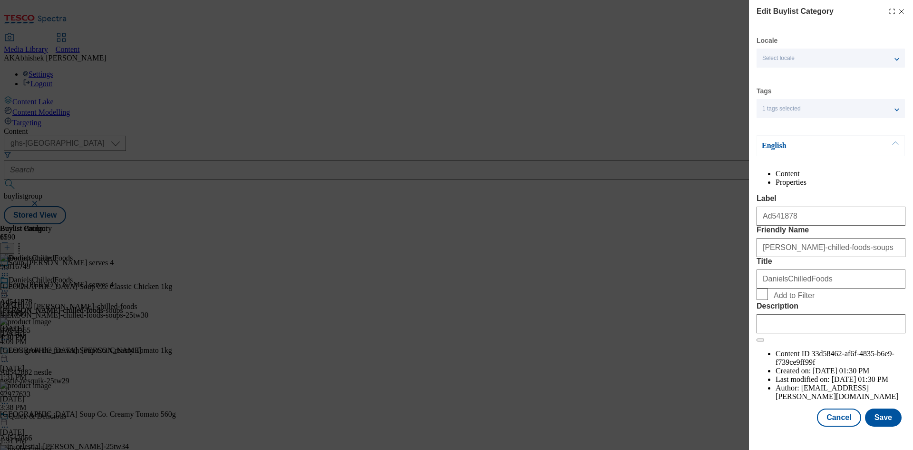
scroll to position [19, 0]
click at [870, 421] on button "Save" at bounding box center [883, 417] width 37 height 18
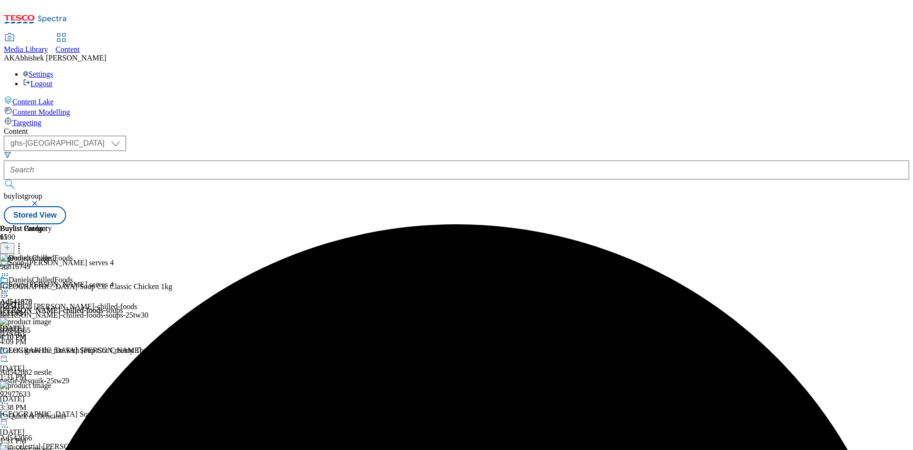
click at [123, 275] on div "DanielsChilledFoods Ad541878 [PERSON_NAME]-chilled-foods-soups [DATE] 4:10 PM" at bounding box center [61, 308] width 123 height 66
click at [10, 286] on icon at bounding box center [5, 291] width 10 height 10
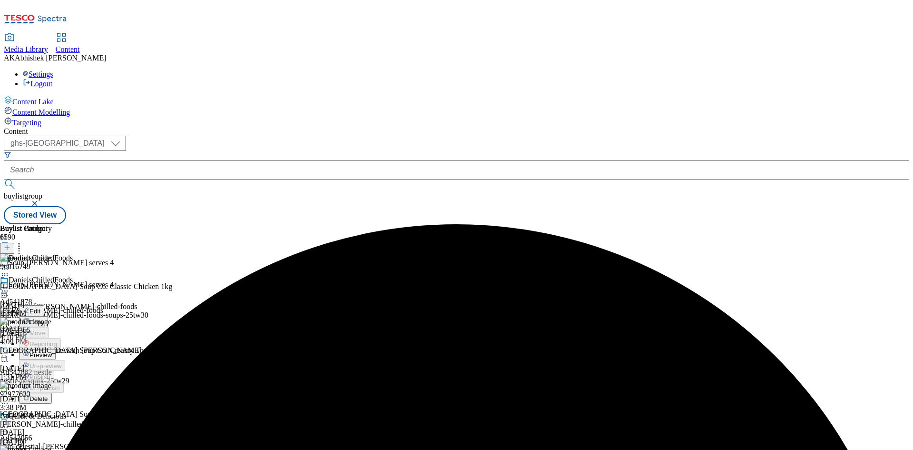
click at [52, 351] on span "Preview" at bounding box center [40, 354] width 22 height 7
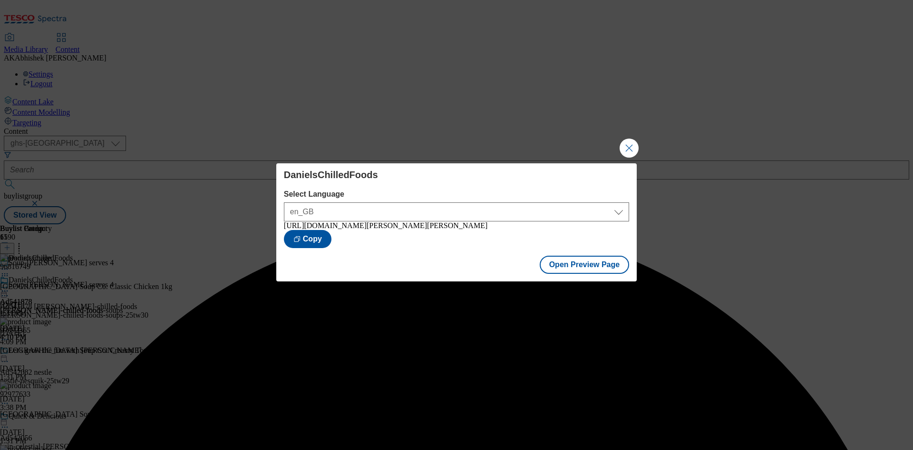
click at [599, 278] on div "Open Preview Page" at bounding box center [456, 265] width 361 height 31
click at [596, 269] on button "Open Preview Page" at bounding box center [585, 264] width 90 height 18
click at [629, 141] on button "Close Modal" at bounding box center [629, 147] width 19 height 19
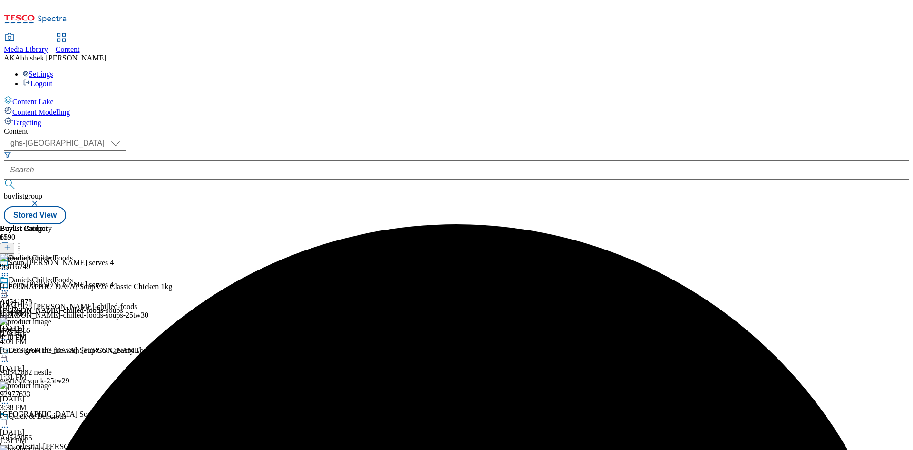
click at [10, 286] on icon at bounding box center [5, 291] width 10 height 10
click at [50, 384] on span "Publish" at bounding box center [39, 387] width 21 height 7
